Goal: Transaction & Acquisition: Purchase product/service

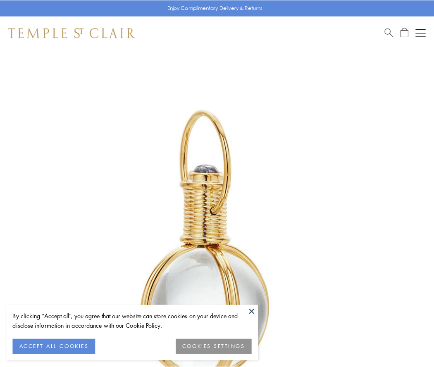
scroll to position [216, 0]
